Goal: Information Seeking & Learning: Learn about a topic

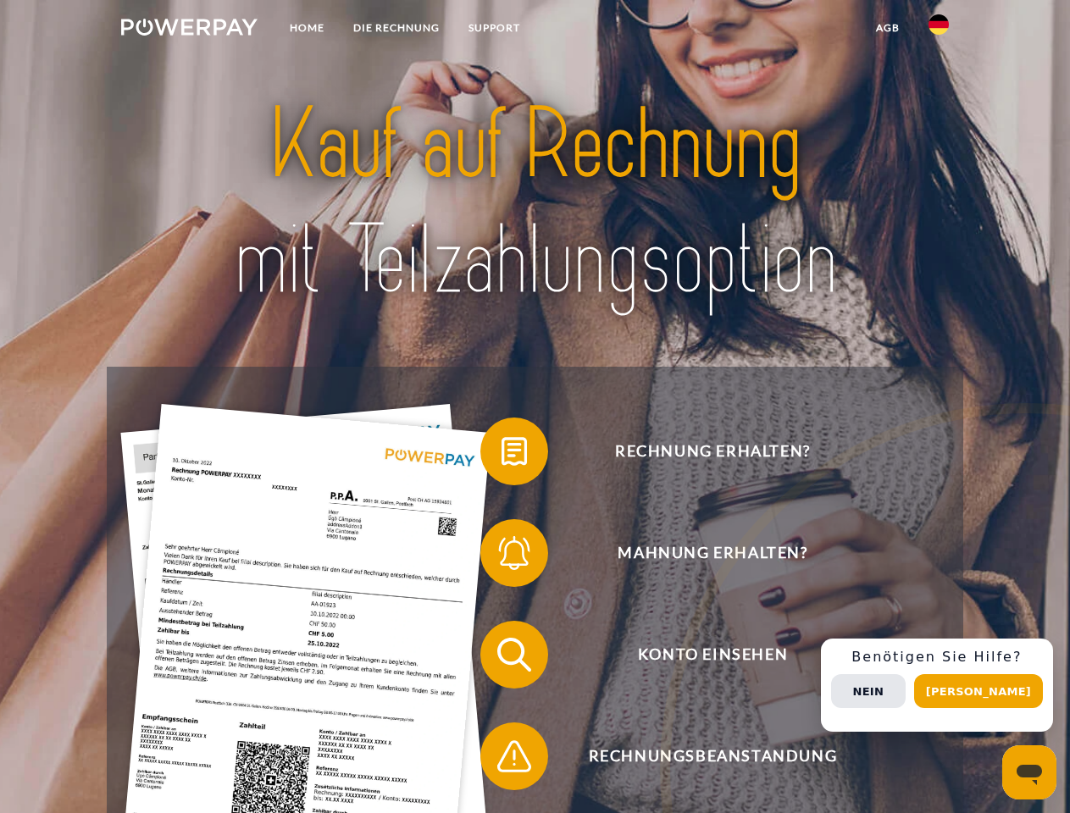
click at [189, 30] on img at bounding box center [189, 27] width 136 height 17
click at [939, 30] on img at bounding box center [939, 24] width 20 height 20
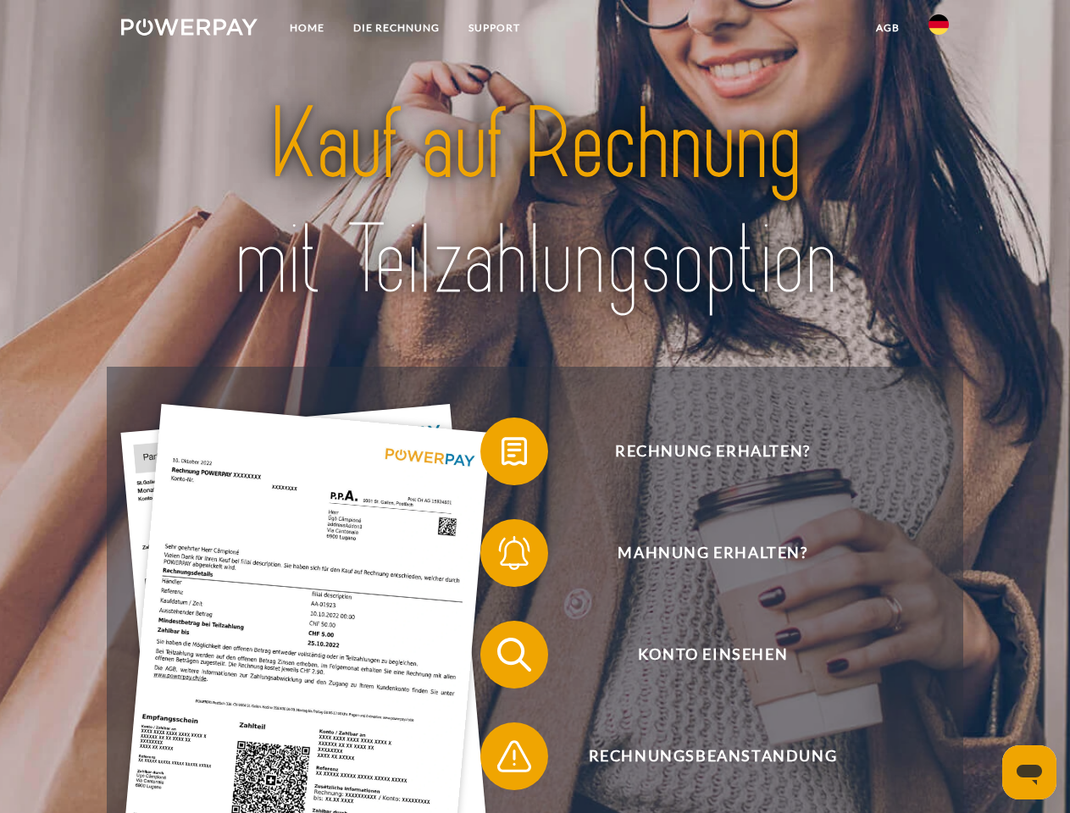
click at [887, 28] on link "agb" at bounding box center [888, 28] width 53 height 31
click at [502, 455] on span at bounding box center [488, 451] width 85 height 85
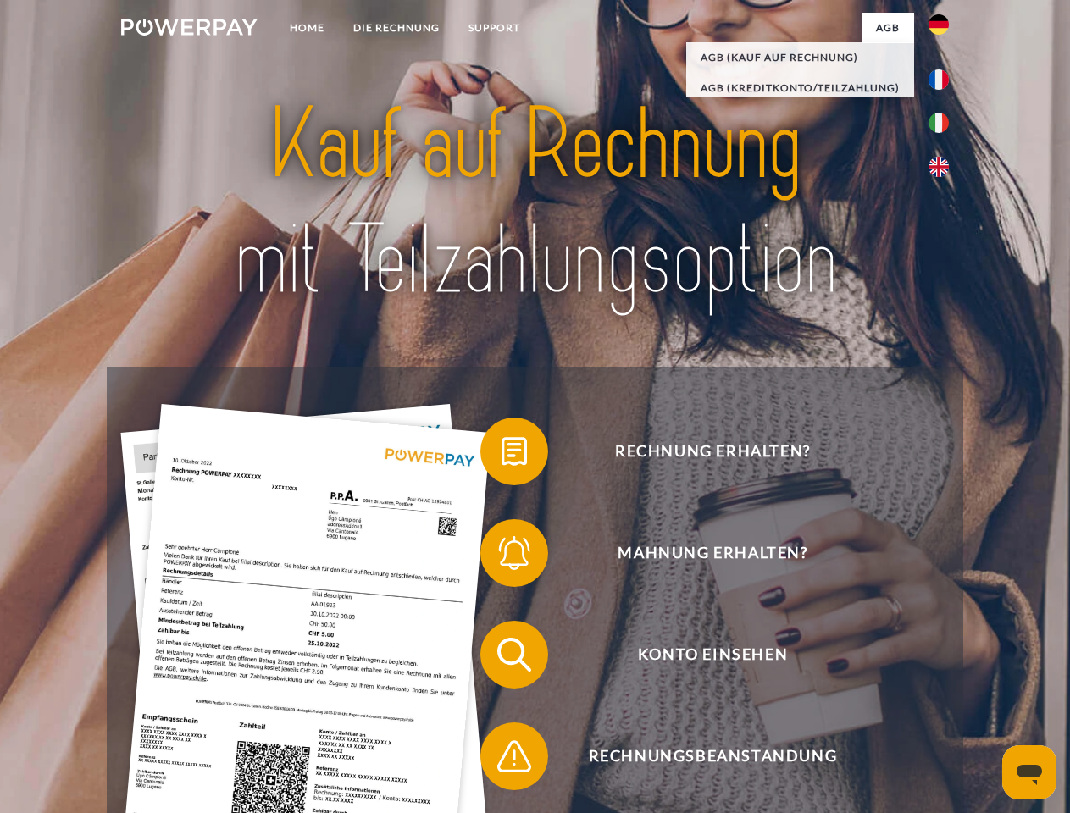
click at [502, 557] on span at bounding box center [488, 553] width 85 height 85
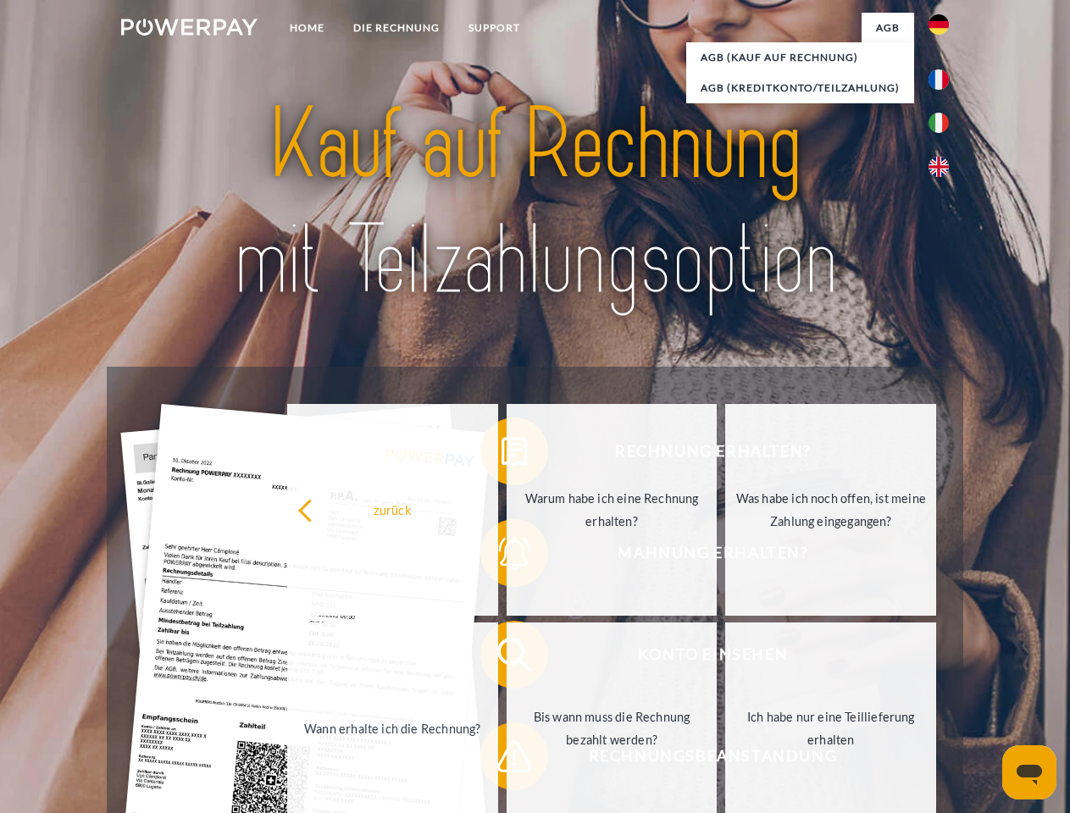
click at [507, 658] on link "Bis wann muss die Rechnung bezahlt werden?" at bounding box center [612, 729] width 211 height 212
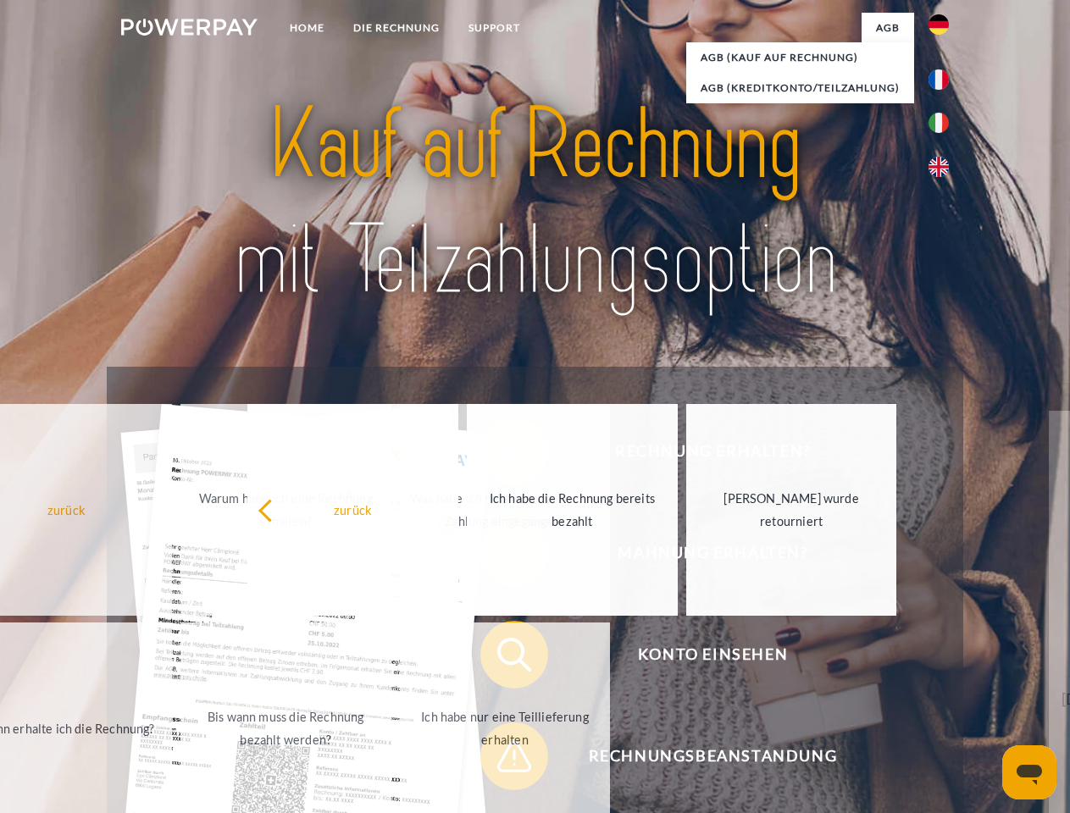
click at [502, 760] on span at bounding box center [488, 756] width 85 height 85
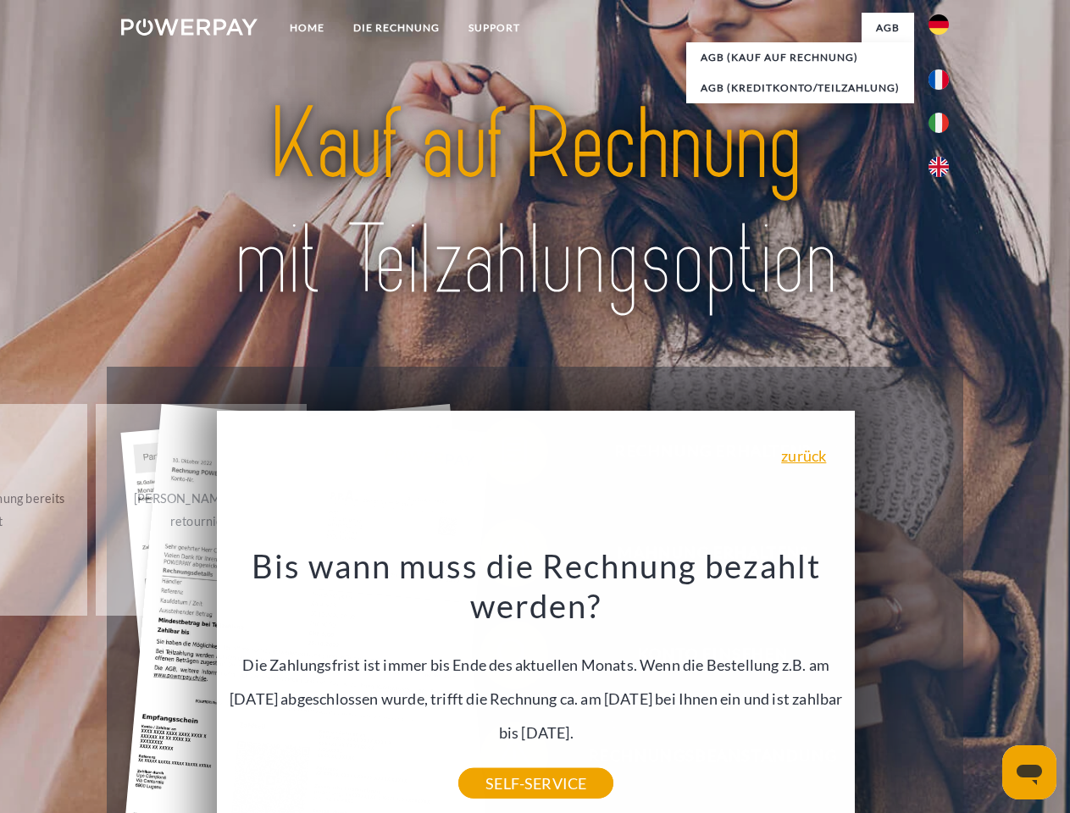
click at [943, 685] on div "Rechnung erhalten? Mahnung erhalten? Konto einsehen" at bounding box center [535, 706] width 856 height 678
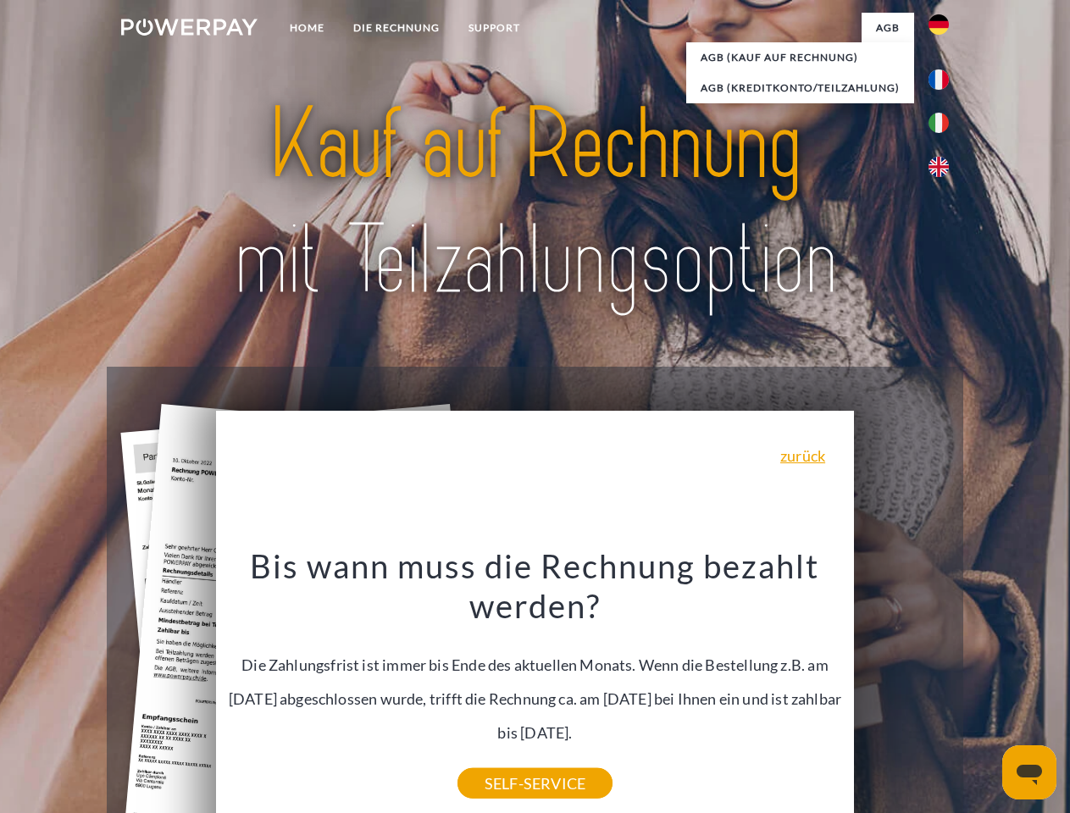
click at [901, 689] on span "Konto einsehen" at bounding box center [712, 655] width 415 height 68
click at [984, 691] on header "Home DIE RECHNUNG SUPPORT" at bounding box center [535, 585] width 1070 height 1170
